Goal: Task Accomplishment & Management: Manage account settings

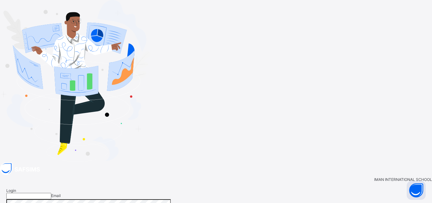
type input "**********"
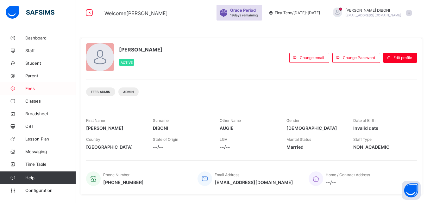
click at [33, 88] on span "Fees" at bounding box center [50, 88] width 51 height 5
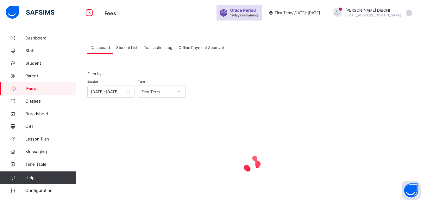
click at [126, 46] on span "Student List" at bounding box center [126, 47] width 21 height 5
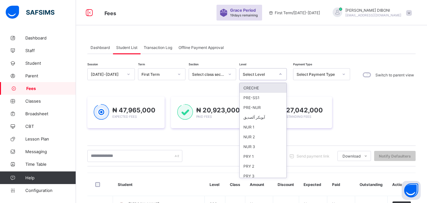
click at [251, 75] on div "Select Level" at bounding box center [259, 74] width 32 height 5
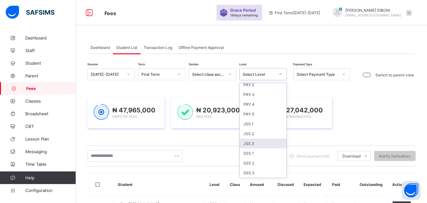
click at [269, 142] on div "JSS 3" at bounding box center [262, 144] width 47 height 10
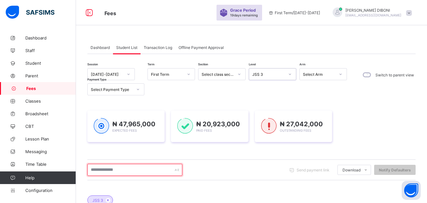
click at [150, 171] on input "text" at bounding box center [134, 170] width 95 height 12
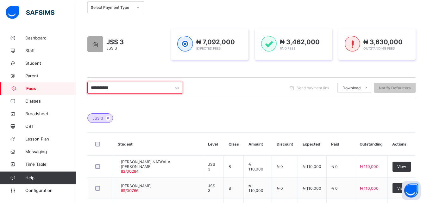
scroll to position [102, 0]
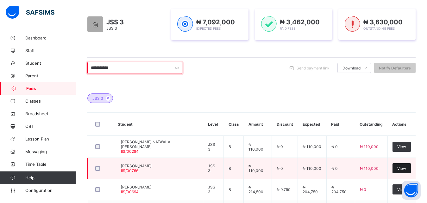
type input "**********"
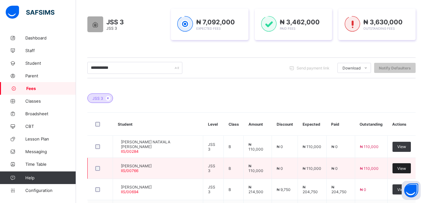
click at [405, 167] on span "View" at bounding box center [401, 168] width 9 height 5
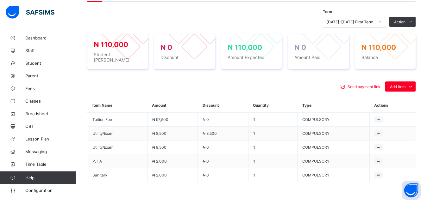
scroll to position [215, 0]
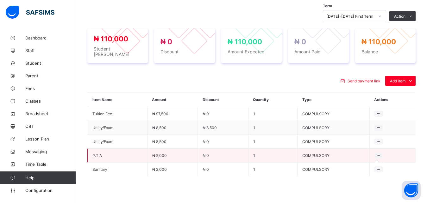
click at [381, 155] on icon at bounding box center [378, 155] width 5 height 5
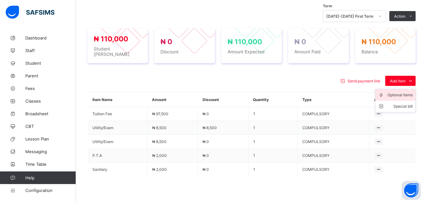
click at [401, 93] on div "Optional items" at bounding box center [399, 95] width 25 height 6
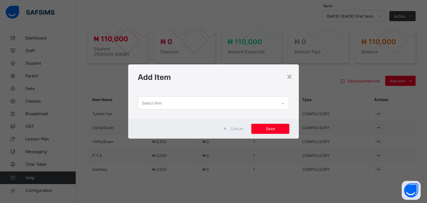
click at [206, 110] on div "Select item" at bounding box center [213, 104] width 171 height 29
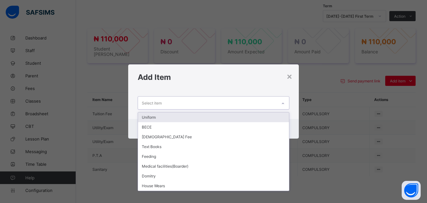
click at [210, 103] on div "Select item" at bounding box center [207, 103] width 139 height 12
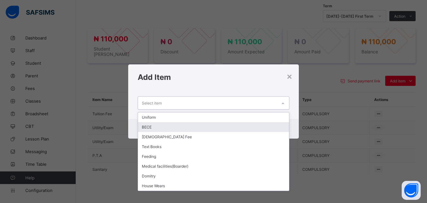
click at [192, 127] on div "BECE" at bounding box center [213, 127] width 151 height 10
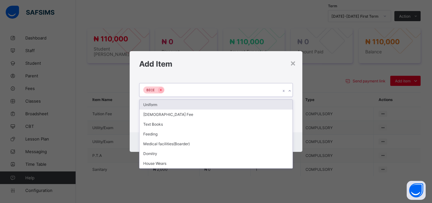
click at [213, 90] on div "BECE" at bounding box center [209, 90] width 141 height 13
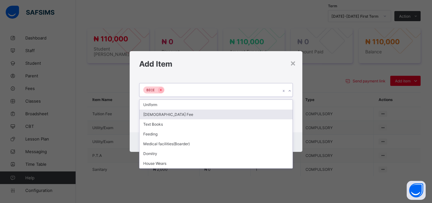
click at [201, 117] on div "[DEMOGRAPHIC_DATA] Fee" at bounding box center [215, 115] width 153 height 10
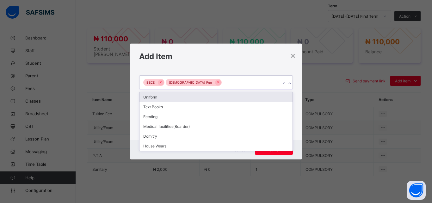
click at [230, 83] on div "BECE Islamiyya Fee" at bounding box center [209, 82] width 141 height 13
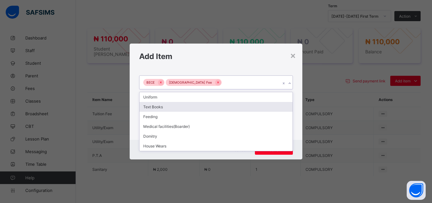
click at [204, 106] on div "Text Books" at bounding box center [215, 107] width 153 height 10
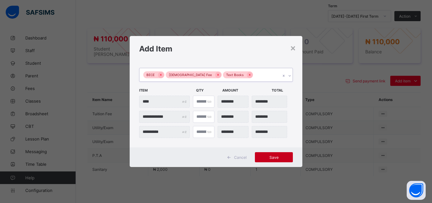
click at [272, 157] on span "Save" at bounding box center [274, 157] width 28 height 5
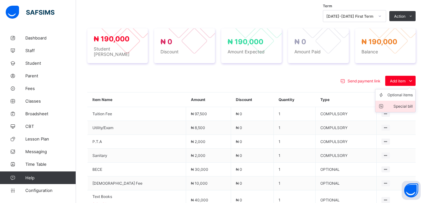
click at [404, 105] on div "Special bill" at bounding box center [399, 106] width 25 height 6
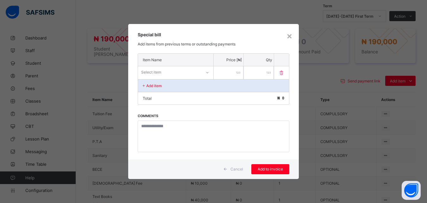
click at [201, 72] on div at bounding box center [207, 72] width 12 height 12
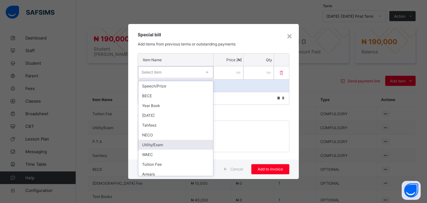
click at [181, 142] on div "Utility/Exam" at bounding box center [175, 145] width 75 height 10
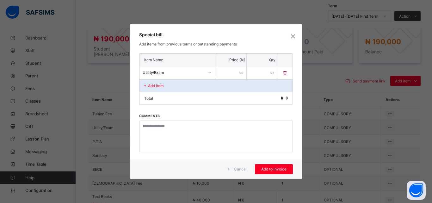
click at [220, 74] on input "number" at bounding box center [231, 72] width 30 height 13
type input "*****"
click at [270, 172] on div "Add to invoice" at bounding box center [274, 169] width 38 height 10
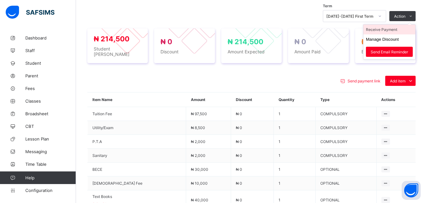
click at [395, 34] on li "Receive Payment" at bounding box center [389, 30] width 52 height 10
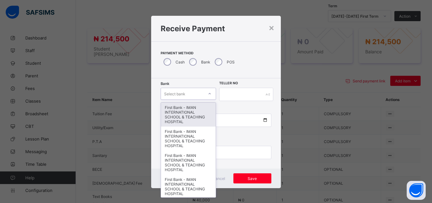
click at [182, 96] on div "Select bank" at bounding box center [174, 94] width 21 height 12
click at [182, 112] on div "First Bank - IMAN INTERNATIONAL SCHOOL & TEACHING HOSPITAL" at bounding box center [188, 115] width 55 height 24
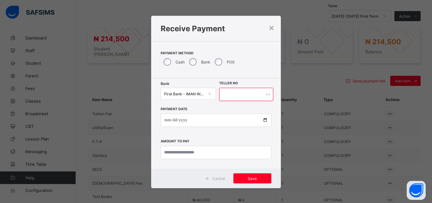
click at [244, 93] on input "text" at bounding box center [246, 94] width 54 height 13
type input "*****"
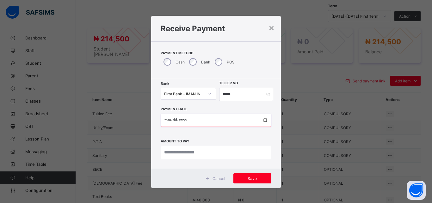
click at [262, 120] on input "date" at bounding box center [216, 120] width 111 height 13
type input "**********"
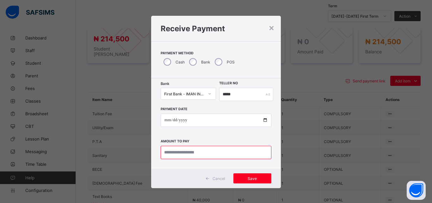
click at [203, 152] on input "currency" at bounding box center [216, 152] width 111 height 13
type input "*********"
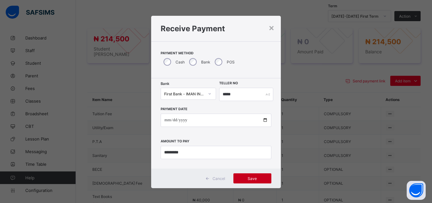
click at [245, 182] on div "Save" at bounding box center [252, 179] width 38 height 10
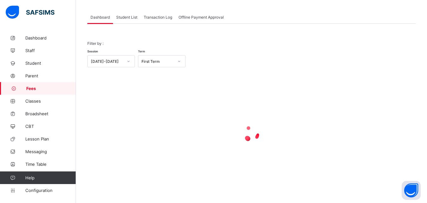
scroll to position [30, 0]
click at [126, 18] on span "Student List" at bounding box center [126, 17] width 21 height 5
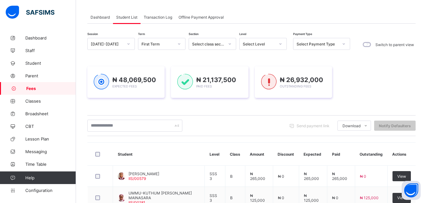
click at [253, 43] on div "Select Level" at bounding box center [259, 44] width 32 height 5
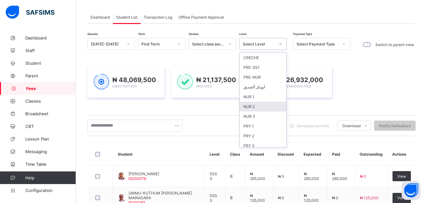
scroll to position [82, 0]
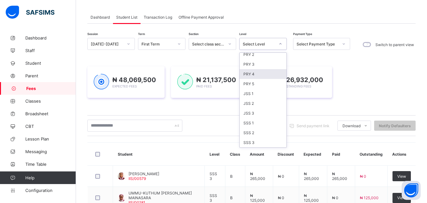
click at [269, 73] on div "PRY 4" at bounding box center [262, 74] width 47 height 10
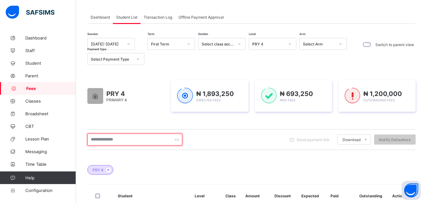
click at [141, 137] on input "text" at bounding box center [134, 140] width 95 height 12
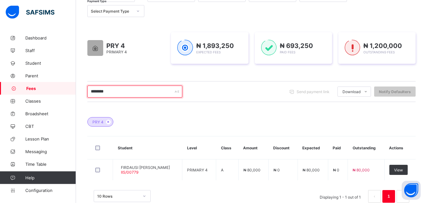
scroll to position [94, 0]
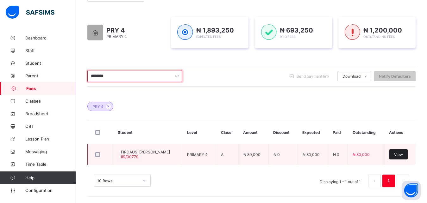
type input "********"
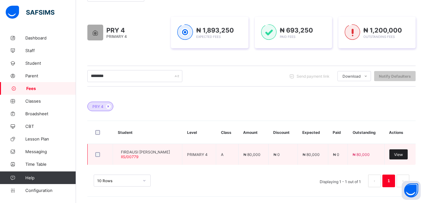
click at [402, 157] on span "View" at bounding box center [398, 154] width 9 height 5
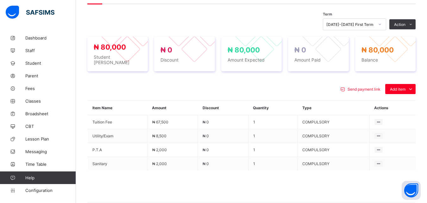
scroll to position [223, 0]
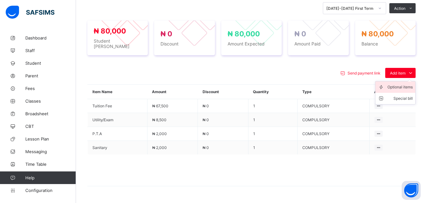
click at [406, 85] on div "Optional items" at bounding box center [399, 87] width 25 height 6
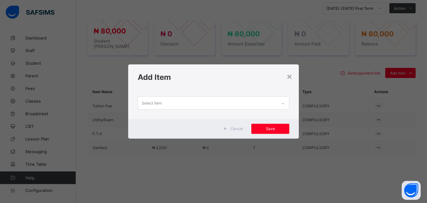
click at [250, 104] on div "Select item" at bounding box center [207, 103] width 139 height 12
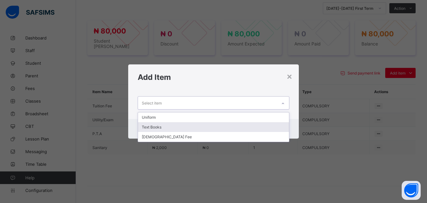
click at [236, 126] on div "Text Books" at bounding box center [213, 127] width 151 height 10
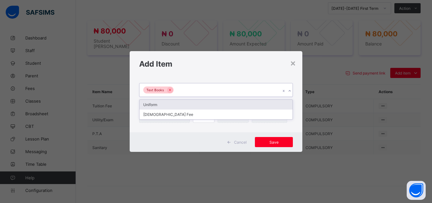
click at [233, 91] on div "Text Books" at bounding box center [209, 90] width 141 height 13
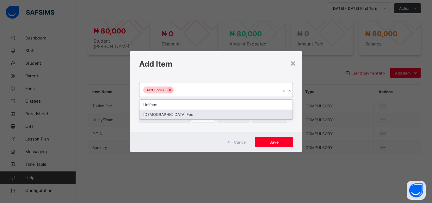
click at [222, 114] on div "[DEMOGRAPHIC_DATA] Fee" at bounding box center [215, 115] width 153 height 10
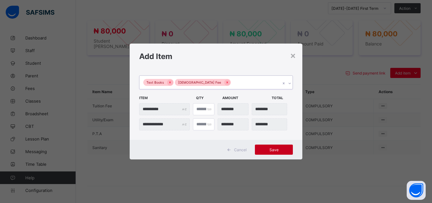
click at [270, 149] on span "Save" at bounding box center [274, 150] width 28 height 5
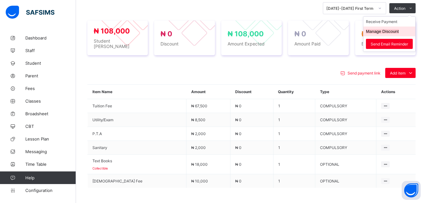
click at [395, 31] on li "Manage Discount" at bounding box center [389, 32] width 52 height 10
click at [390, 33] on button "Manage Discount" at bounding box center [382, 31] width 33 height 5
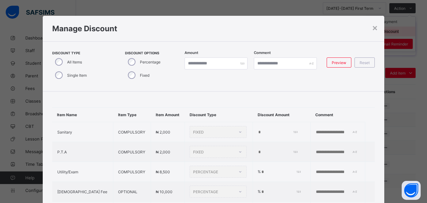
scroll to position [18, 0]
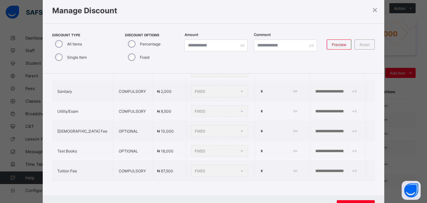
type input "*"
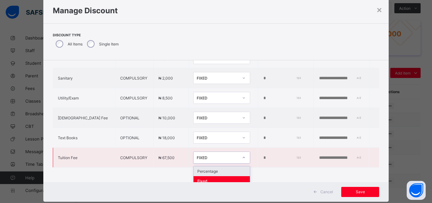
click at [194, 161] on div "FIXED" at bounding box center [216, 157] width 44 height 9
click at [194, 175] on div "Percentage" at bounding box center [222, 172] width 56 height 10
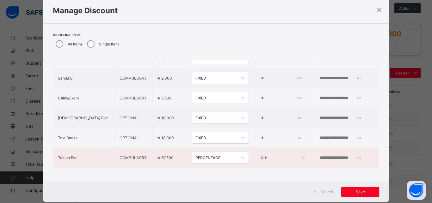
click at [264, 159] on input "*" at bounding box center [283, 158] width 39 height 5
type input "**"
click at [359, 193] on span "Save" at bounding box center [360, 192] width 28 height 5
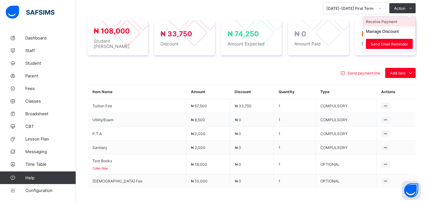
click at [394, 23] on li "Receive Payment" at bounding box center [389, 22] width 52 height 10
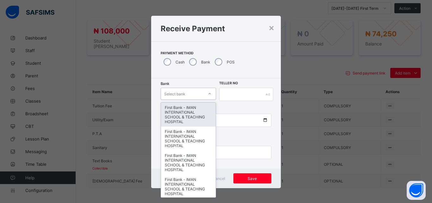
click at [183, 91] on div "Select bank" at bounding box center [174, 94] width 21 height 12
click at [185, 107] on div "First Bank - IMAN INTERNATIONAL SCHOOL & TEACHING HOSPITAL" at bounding box center [188, 115] width 55 height 24
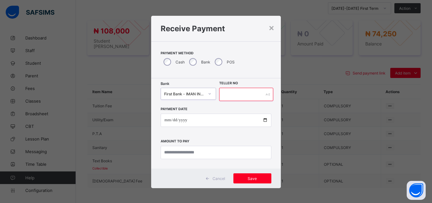
click at [224, 97] on input "text" at bounding box center [246, 94] width 54 height 13
type input "*****"
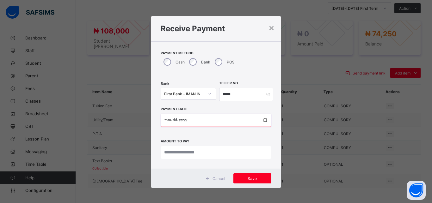
click at [262, 120] on input "date" at bounding box center [216, 120] width 111 height 13
type input "**********"
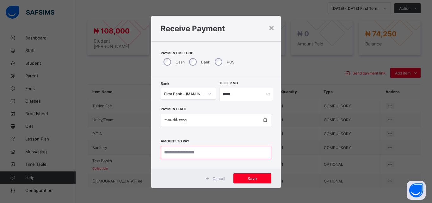
click at [209, 152] on input "currency" at bounding box center [216, 152] width 111 height 13
type input "********"
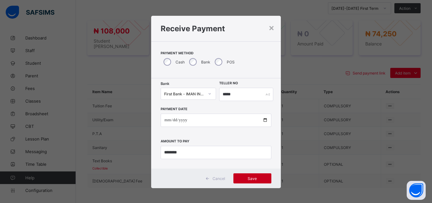
click at [253, 179] on span "Save" at bounding box center [252, 178] width 28 height 5
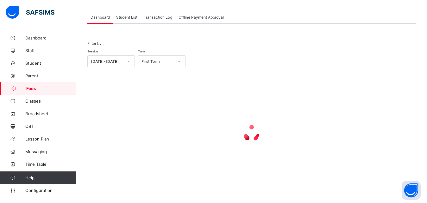
scroll to position [30, 0]
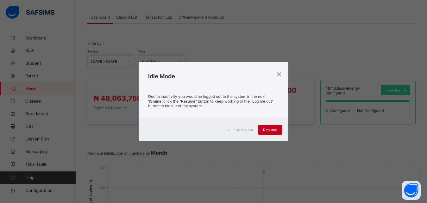
click at [268, 130] on span "Resume" at bounding box center [270, 130] width 14 height 5
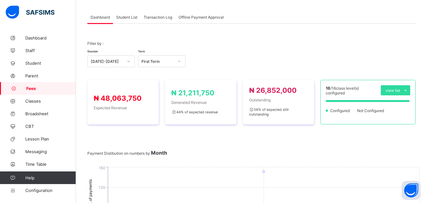
click at [126, 18] on span "Student List" at bounding box center [126, 17] width 21 height 5
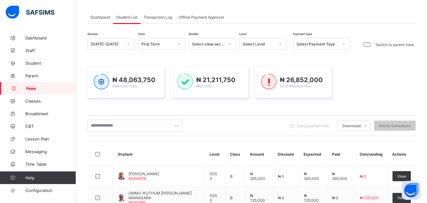
click at [266, 43] on div "Select Level" at bounding box center [259, 44] width 32 height 5
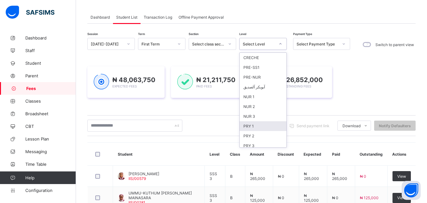
click at [259, 126] on div "PRY 1" at bounding box center [262, 126] width 47 height 10
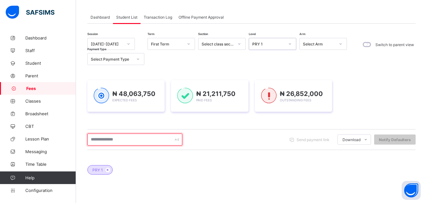
click at [140, 139] on input "text" at bounding box center [134, 140] width 95 height 12
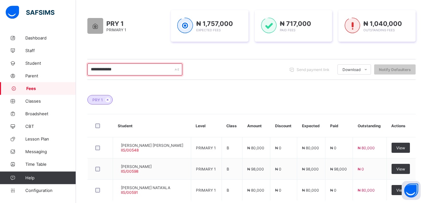
scroll to position [111, 0]
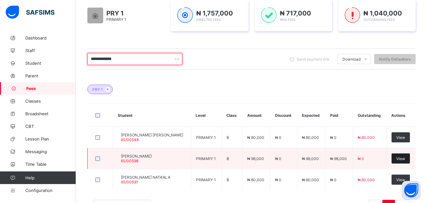
type input "**********"
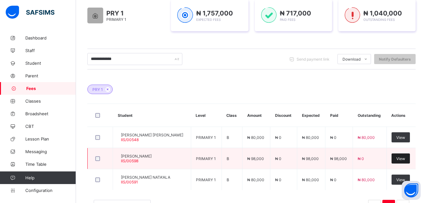
click at [410, 162] on div "View" at bounding box center [400, 159] width 18 height 10
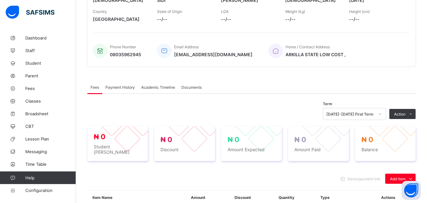
scroll to position [193, 0]
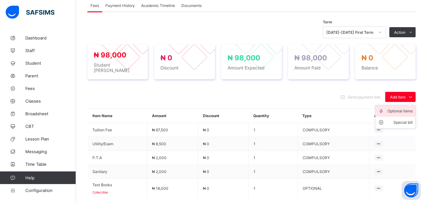
click at [400, 114] on div "Optional items" at bounding box center [399, 111] width 25 height 6
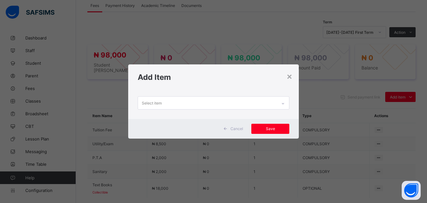
click at [255, 104] on div "Select item" at bounding box center [207, 103] width 139 height 12
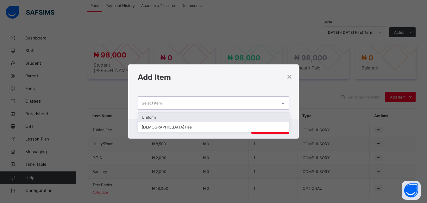
click at [241, 115] on div "Uniform" at bounding box center [213, 118] width 151 height 10
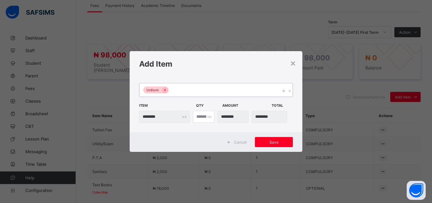
type input "*"
type input "********"
type input "*"
click at [207, 116] on input "*" at bounding box center [204, 117] width 22 height 12
click at [270, 141] on span "Save" at bounding box center [274, 142] width 28 height 5
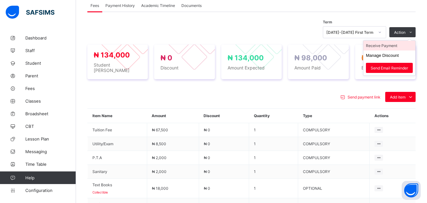
click at [399, 51] on li "Receive Payment" at bounding box center [389, 46] width 52 height 10
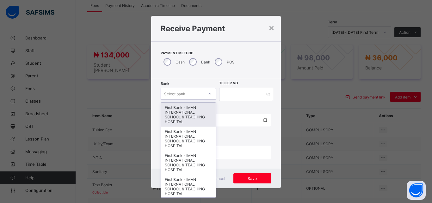
click at [179, 93] on div "Select bank" at bounding box center [174, 94] width 21 height 12
click at [181, 112] on div "First Bank - IMAN INTERNATIONAL SCHOOL & TEACHING HOSPITAL" at bounding box center [188, 115] width 55 height 24
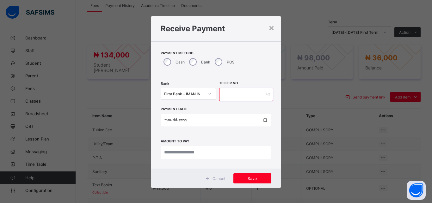
click at [233, 96] on input "text" at bounding box center [246, 94] width 54 height 13
type input "*****"
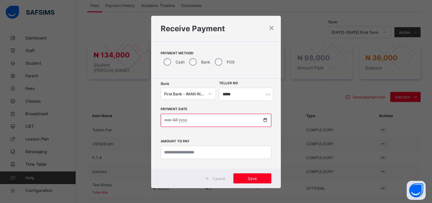
click at [262, 120] on input "date" at bounding box center [216, 120] width 111 height 13
type input "**********"
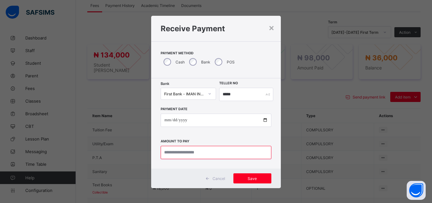
click at [205, 156] on input "currency" at bounding box center [216, 152] width 111 height 13
type input "********"
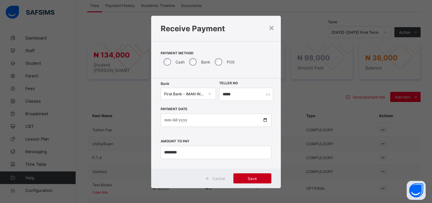
click at [246, 178] on span "Save" at bounding box center [252, 178] width 28 height 5
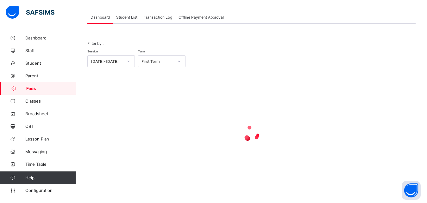
scroll to position [30, 0]
click at [127, 17] on span "Student List" at bounding box center [126, 17] width 21 height 5
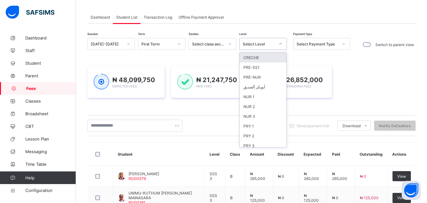
click at [259, 46] on div "Select Level" at bounding box center [259, 44] width 32 height 5
click at [257, 141] on div "PRY 3" at bounding box center [262, 146] width 47 height 10
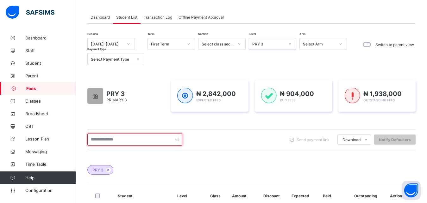
click at [138, 140] on input "text" at bounding box center [134, 140] width 95 height 12
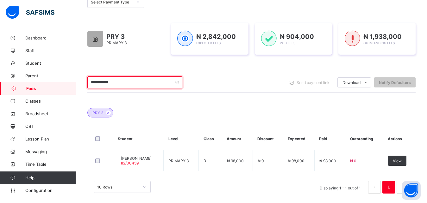
scroll to position [94, 0]
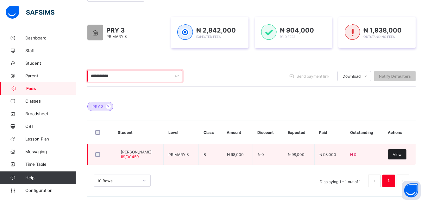
type input "**********"
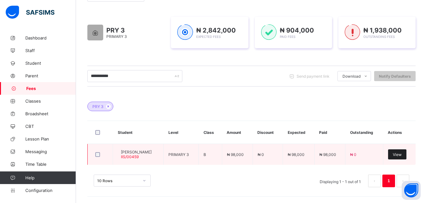
click at [405, 157] on div "View" at bounding box center [397, 155] width 18 height 10
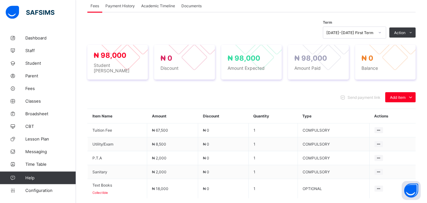
scroll to position [207, 0]
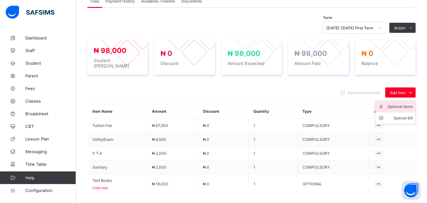
click at [406, 104] on div "Optional items" at bounding box center [399, 107] width 25 height 6
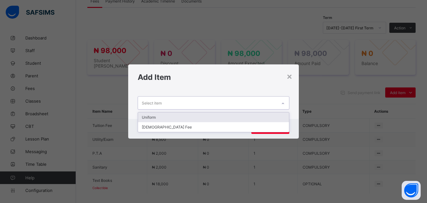
click at [264, 104] on div "Select item" at bounding box center [207, 103] width 139 height 12
click at [230, 117] on div "Uniform" at bounding box center [213, 118] width 151 height 10
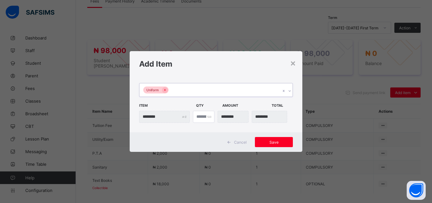
type input "*"
type input "********"
type input "*"
click at [207, 116] on input "*" at bounding box center [204, 117] width 22 height 12
click at [271, 141] on span "Save" at bounding box center [274, 142] width 28 height 5
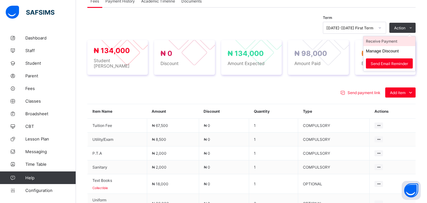
click at [390, 40] on li "Receive Payment" at bounding box center [389, 41] width 52 height 10
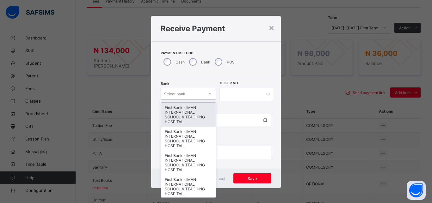
click at [185, 92] on div "Select bank" at bounding box center [182, 94] width 43 height 9
click at [188, 107] on div "First Bank - IMAN INTERNATIONAL SCHOOL & TEACHING HOSPITAL" at bounding box center [188, 115] width 55 height 24
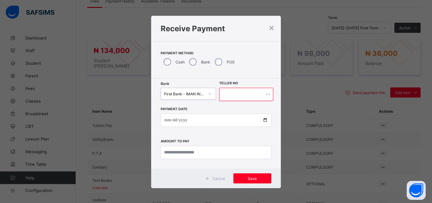
click at [225, 95] on input "text" at bounding box center [246, 94] width 54 height 13
type input "*****"
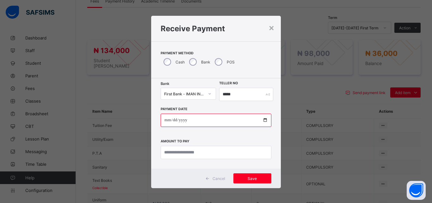
click at [261, 122] on input "date" at bounding box center [216, 120] width 111 height 13
type input "**********"
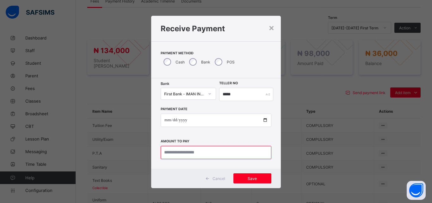
click at [211, 152] on input "currency" at bounding box center [216, 152] width 111 height 13
type input "********"
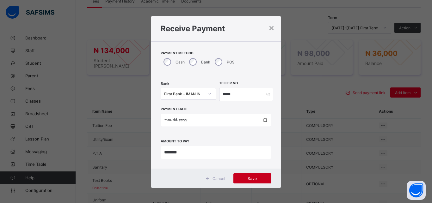
click at [251, 181] on span "Save" at bounding box center [252, 178] width 28 height 5
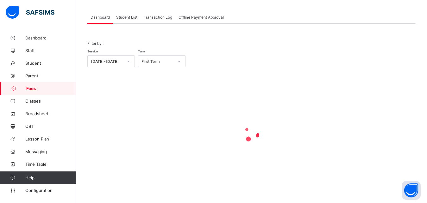
scroll to position [30, 0]
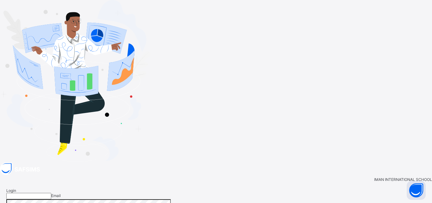
type input "**********"
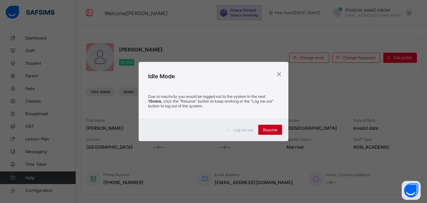
click at [273, 130] on span "Resume" at bounding box center [270, 130] width 14 height 5
